Goal: Task Accomplishment & Management: Complete application form

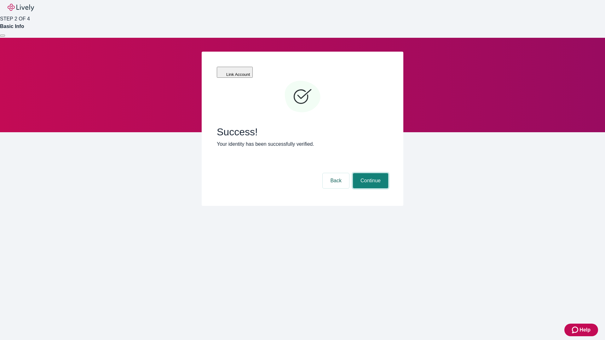
click at [370, 173] on button "Continue" at bounding box center [370, 180] width 35 height 15
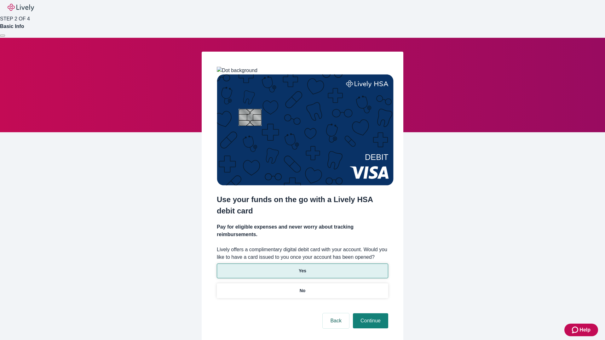
click at [302, 268] on p "Yes" at bounding box center [303, 271] width 8 height 7
click at [370, 314] on button "Continue" at bounding box center [370, 321] width 35 height 15
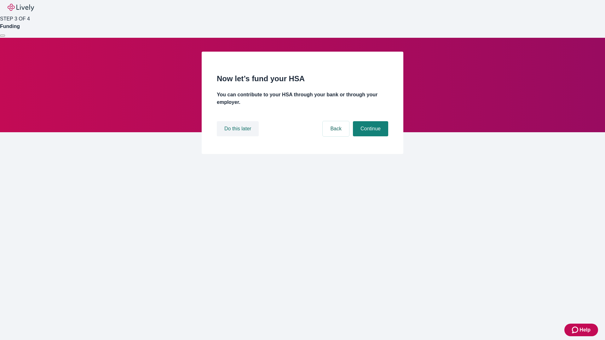
click at [239, 136] on button "Do this later" at bounding box center [238, 128] width 42 height 15
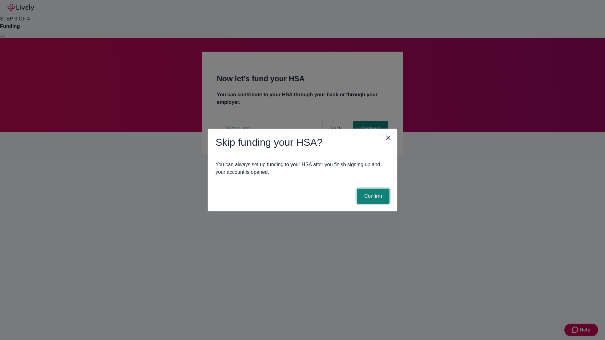
click at [372, 196] on button "Confirm" at bounding box center [373, 196] width 33 height 15
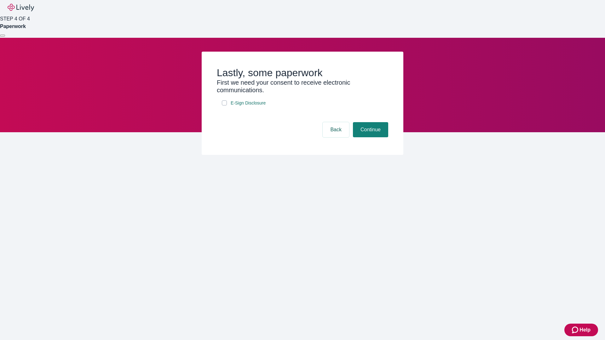
click at [224, 106] on input "E-Sign Disclosure" at bounding box center [224, 103] width 5 height 5
checkbox input "true"
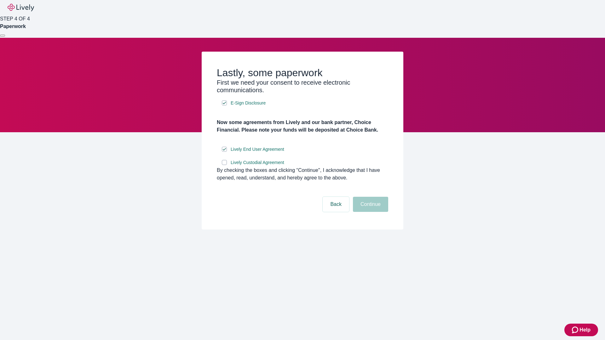
click at [224, 165] on input "Lively Custodial Agreement" at bounding box center [224, 162] width 5 height 5
checkbox input "true"
click at [370, 212] on button "Continue" at bounding box center [370, 204] width 35 height 15
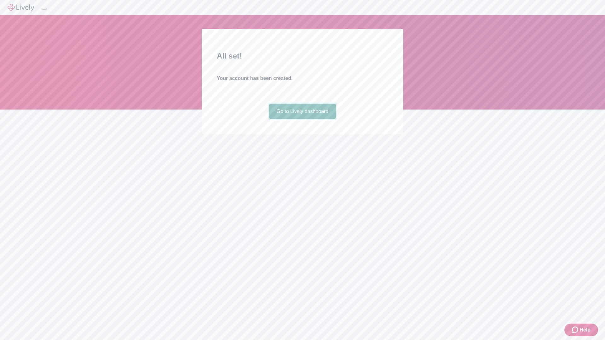
click at [302, 119] on link "Go to Lively dashboard" at bounding box center [302, 111] width 67 height 15
